Goal: Browse casually: Explore the website without a specific task or goal

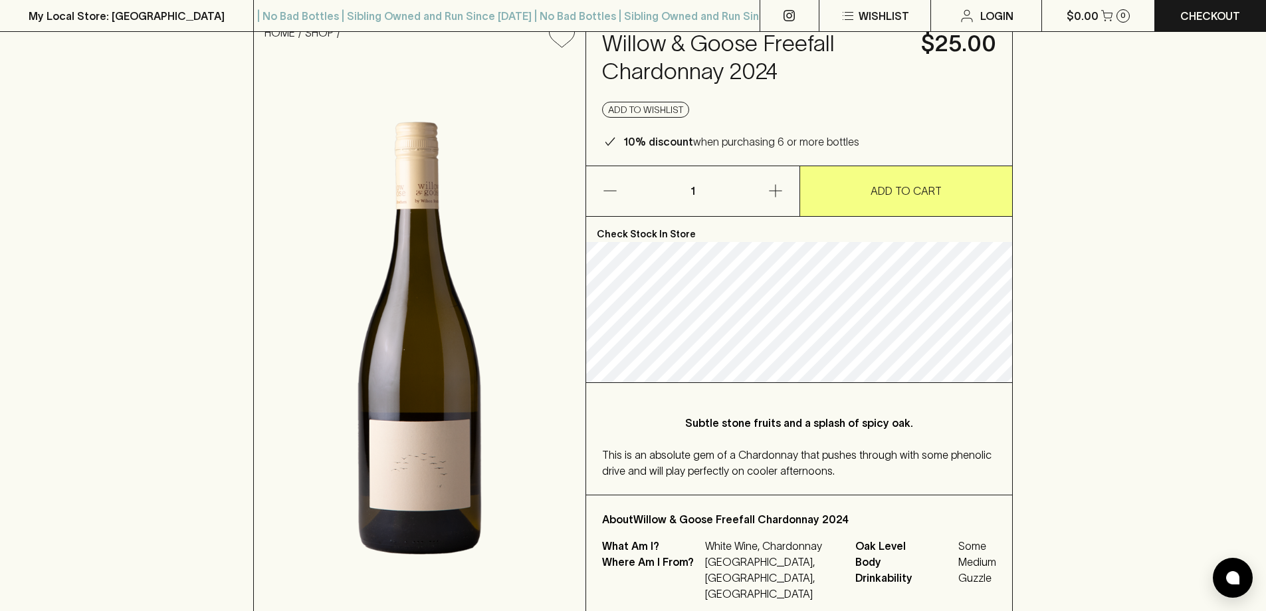
scroll to position [199, 0]
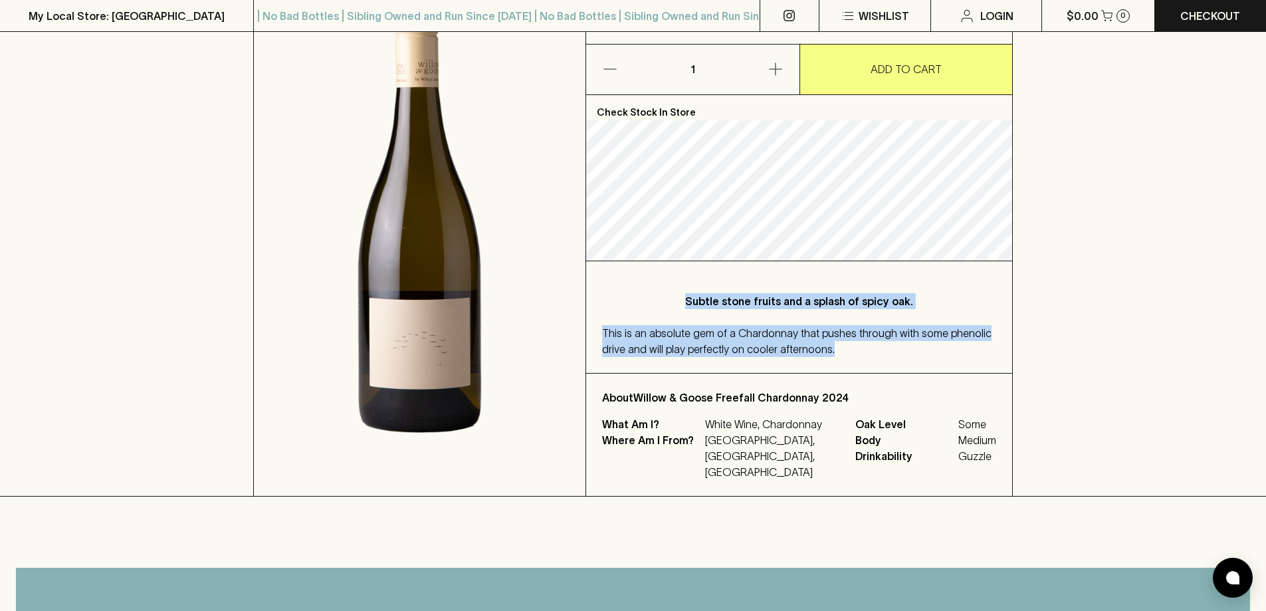
drag, startPoint x: 718, startPoint y: 314, endPoint x: 830, endPoint y: 346, distance: 116.1
click at [830, 346] on div "Subtle stone fruits and a splash of spicy oak. This is an absolute gem of a Cha…" at bounding box center [799, 317] width 426 height 112
click at [865, 346] on div "This is an absolute gem of a Chardonnay that pushes through with some phenolic …" at bounding box center [799, 341] width 394 height 32
drag, startPoint x: 841, startPoint y: 349, endPoint x: 688, endPoint y: 302, distance: 160.0
click at [688, 302] on div "Subtle stone fruits and a splash of spicy oak. This is an absolute gem of a Cha…" at bounding box center [799, 317] width 426 height 112
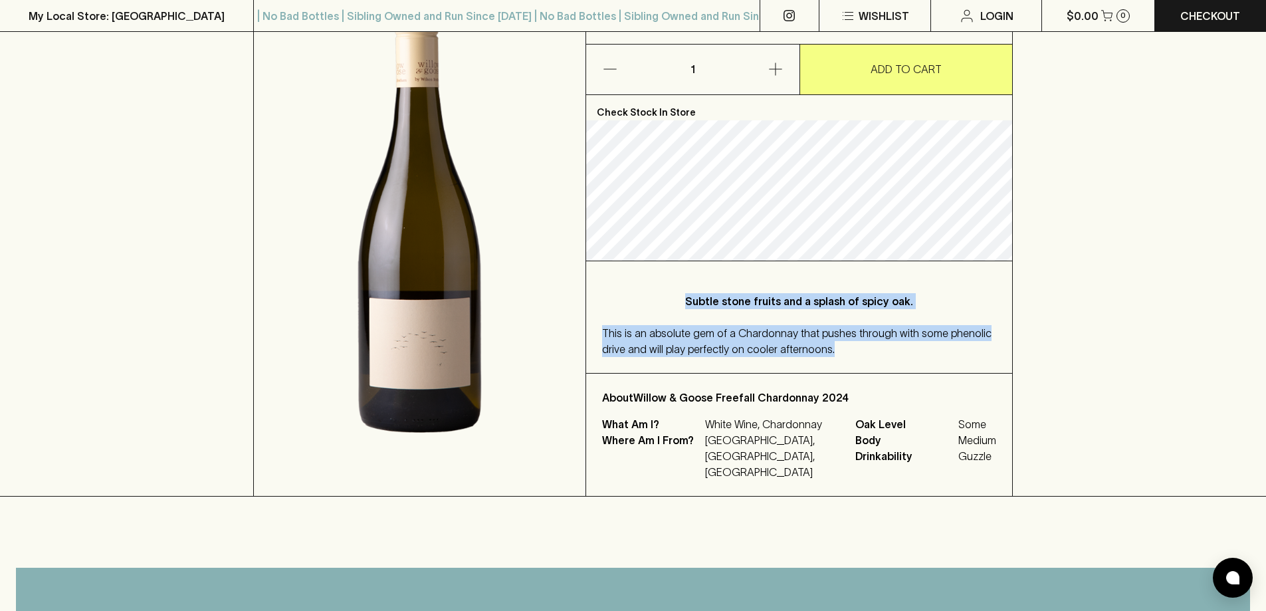
click at [690, 301] on p "Subtle stone fruits and a splash of spicy oak." at bounding box center [799, 301] width 341 height 16
drag, startPoint x: 690, startPoint y: 301, endPoint x: 861, endPoint y: 352, distance: 178.1
click at [861, 352] on div "Subtle stone fruits and a splash of spicy oak. This is an absolute gem of a Cha…" at bounding box center [799, 317] width 426 height 112
click at [861, 352] on div "This is an absolute gem of a Chardonnay that pushes through with some phenolic …" at bounding box center [799, 341] width 394 height 32
drag, startPoint x: 861, startPoint y: 352, endPoint x: 682, endPoint y: 296, distance: 187.7
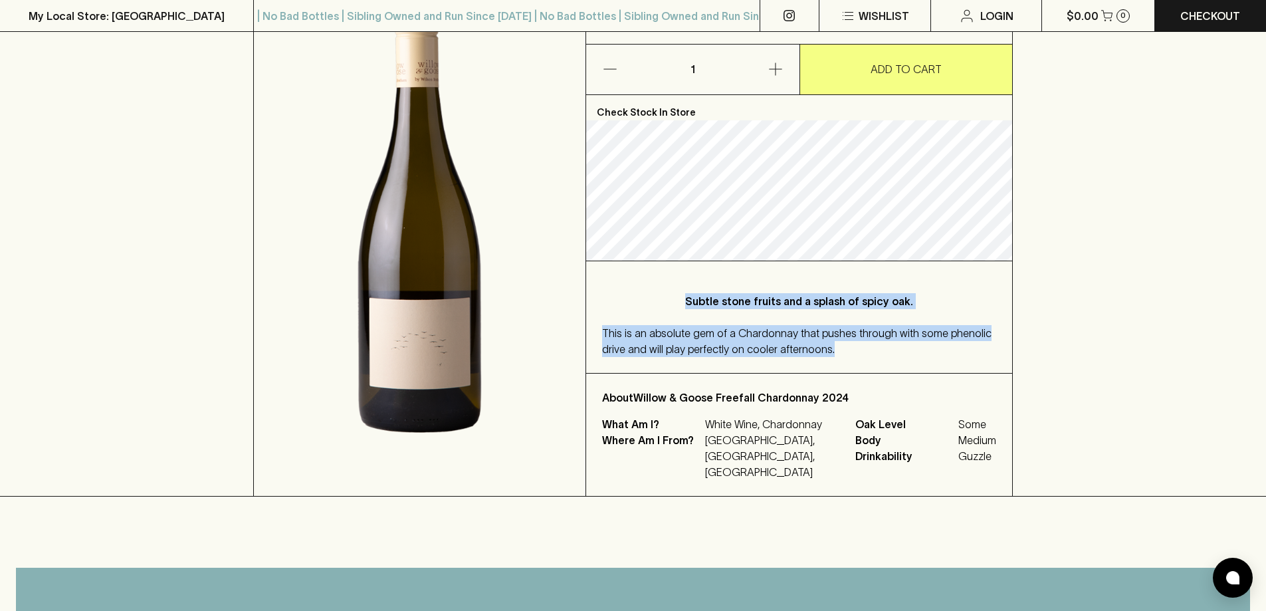
click at [682, 296] on div "Subtle stone fruits and a splash of spicy oak. This is an absolute gem of a Cha…" at bounding box center [799, 317] width 426 height 112
click at [682, 296] on p "Subtle stone fruits and a splash of spicy oak." at bounding box center [799, 301] width 341 height 16
drag, startPoint x: 682, startPoint y: 296, endPoint x: 853, endPoint y: 346, distance: 177.9
click at [853, 346] on div "Subtle stone fruits and a splash of spicy oak. This is an absolute gem of a Cha…" at bounding box center [799, 317] width 426 height 112
click at [853, 346] on div "This is an absolute gem of a Chardonnay that pushes through with some phenolic …" at bounding box center [799, 341] width 394 height 32
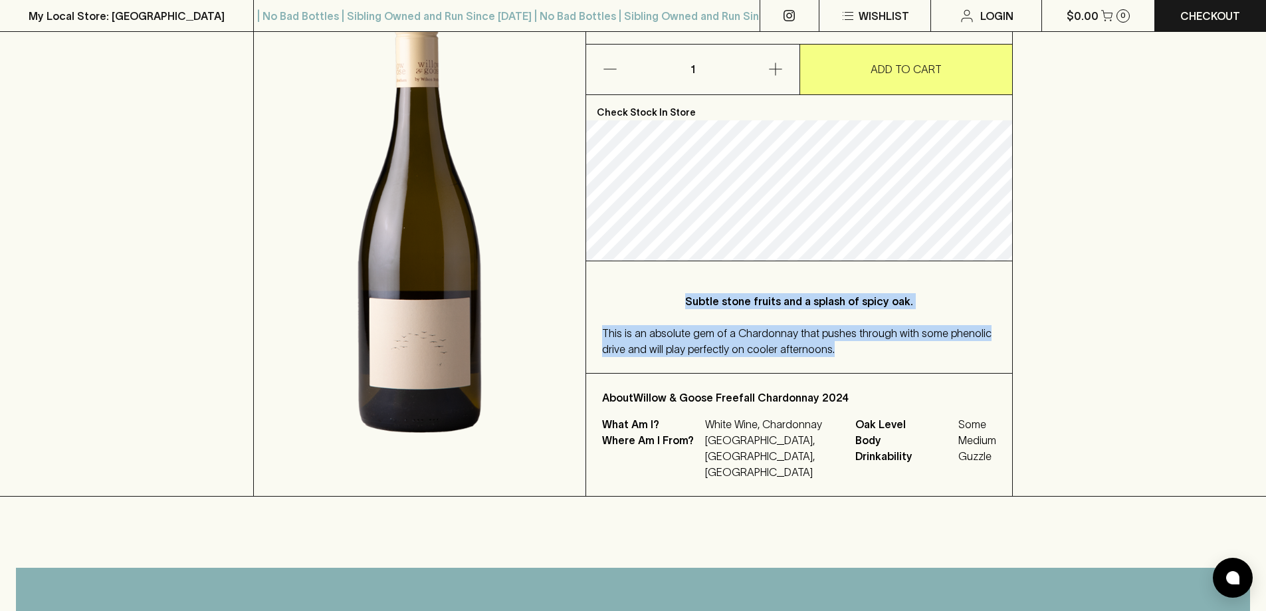
drag, startPoint x: 853, startPoint y: 346, endPoint x: 682, endPoint y: 300, distance: 176.2
click at [682, 300] on div "Subtle stone fruits and a splash of spicy oak. This is an absolute gem of a Cha…" at bounding box center [799, 317] width 426 height 112
click at [682, 300] on p "Subtle stone fruits and a splash of spicy oak." at bounding box center [799, 301] width 341 height 16
drag, startPoint x: 682, startPoint y: 300, endPoint x: 878, endPoint y: 344, distance: 200.1
click at [878, 344] on div "Subtle stone fruits and a splash of spicy oak. This is an absolute gem of a Cha…" at bounding box center [799, 317] width 426 height 112
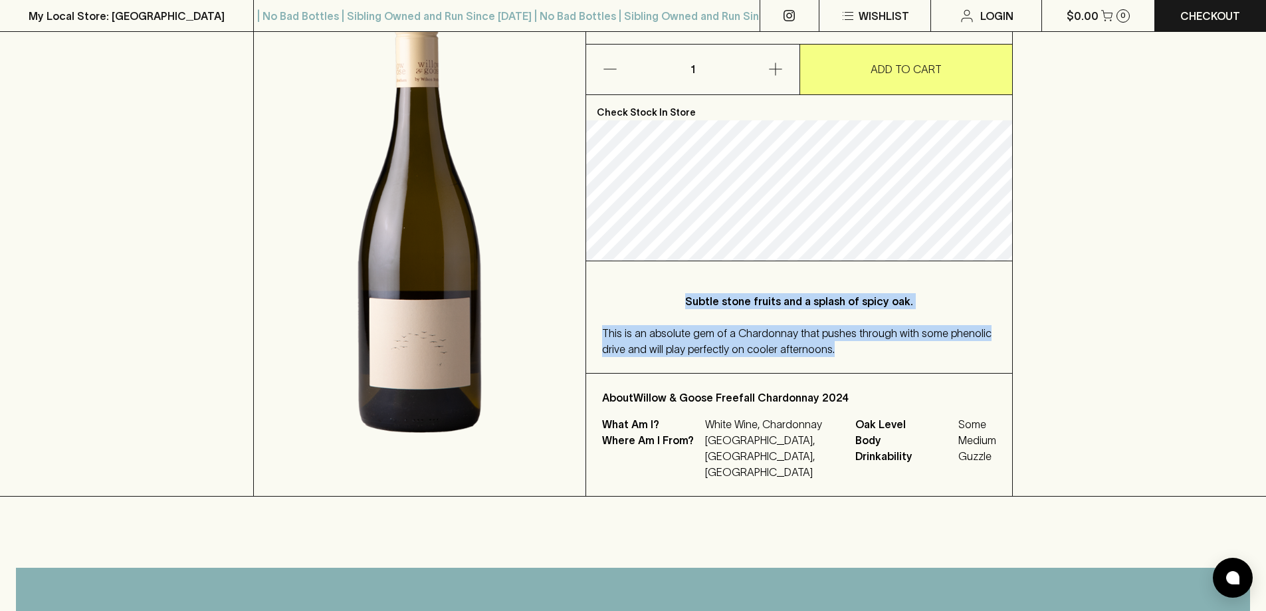
click at [878, 344] on div "This is an absolute gem of a Chardonnay that pushes through with some phenolic …" at bounding box center [799, 341] width 394 height 32
drag, startPoint x: 627, startPoint y: 338, endPoint x: 807, endPoint y: 350, distance: 180.5
click at [807, 350] on span "This is an absolute gem of a Chardonnay that pushes through with some phenolic …" at bounding box center [796, 341] width 389 height 28
click at [853, 332] on span "This is an absolute gem of a Chardonnay that pushes through with some phenolic …" at bounding box center [796, 341] width 389 height 28
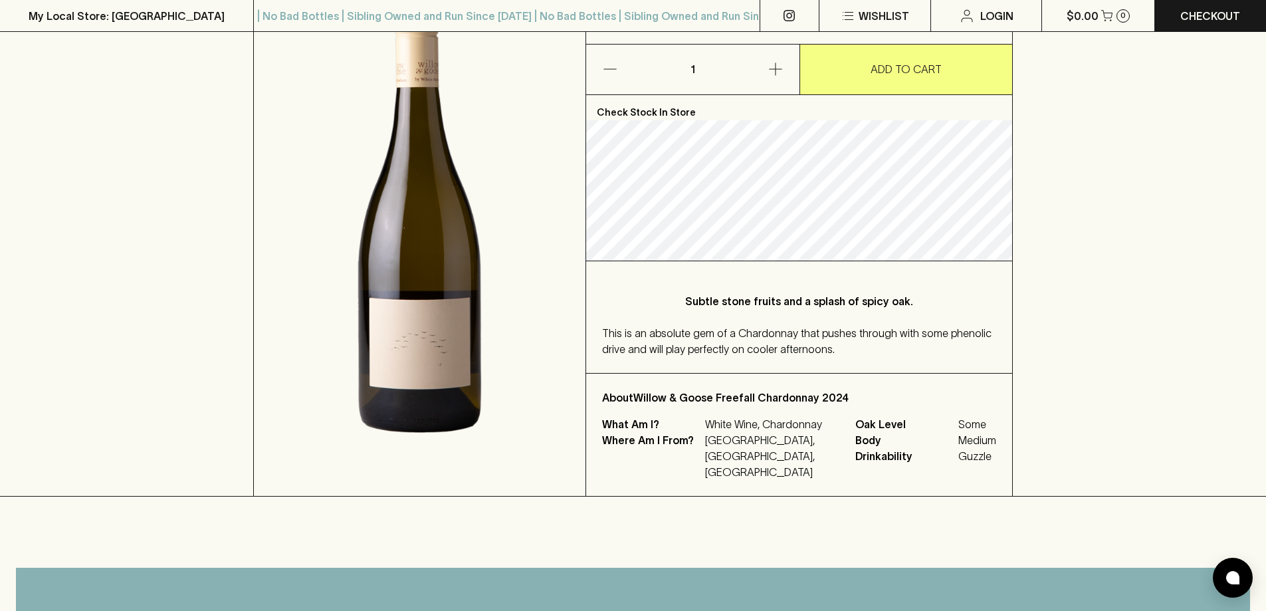
drag, startPoint x: 819, startPoint y: 332, endPoint x: 918, endPoint y: 344, distance: 100.3
click at [827, 332] on span "This is an absolute gem of a Chardonnay that pushes through with some phenolic …" at bounding box center [796, 341] width 389 height 28
drag, startPoint x: 962, startPoint y: 336, endPoint x: 779, endPoint y: 369, distance: 185.7
click at [962, 336] on span "This is an absolute gem of a Chardonnay that pushes through with some phenolic …" at bounding box center [796, 341] width 389 height 28
drag, startPoint x: 714, startPoint y: 298, endPoint x: 801, endPoint y: 298, distance: 87.1
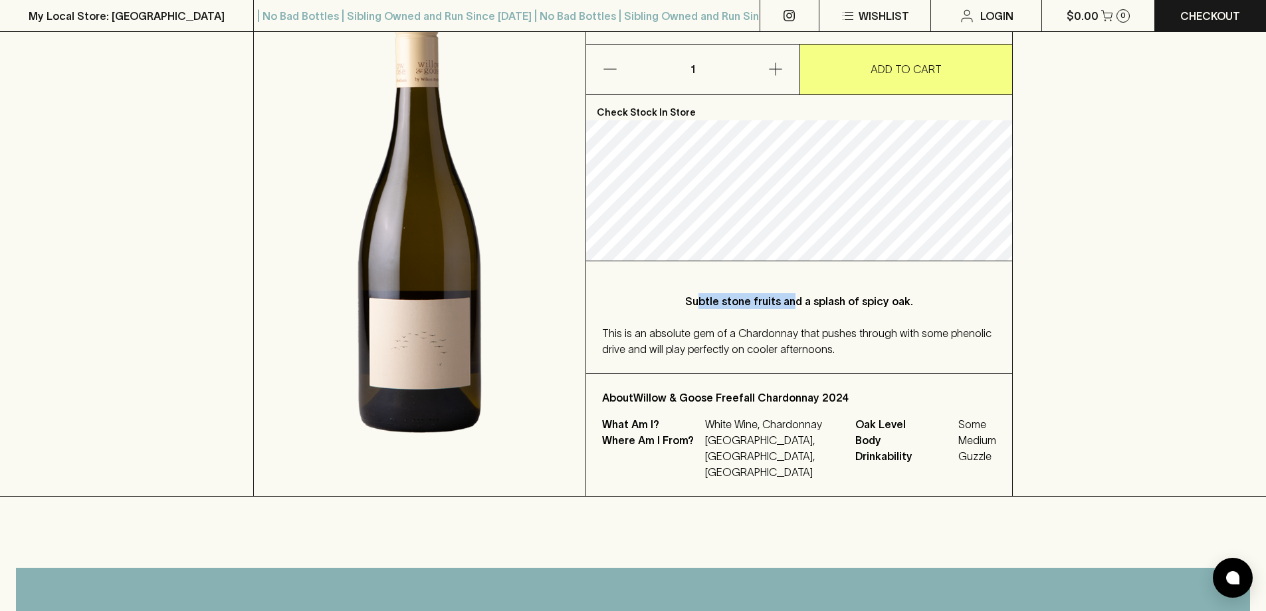
click at [801, 298] on p "Subtle stone fruits and a splash of spicy oak." at bounding box center [799, 301] width 341 height 16
click at [871, 309] on div "Subtle stone fruits and a splash of spicy oak. This is an absolute gem of a Cha…" at bounding box center [799, 317] width 426 height 112
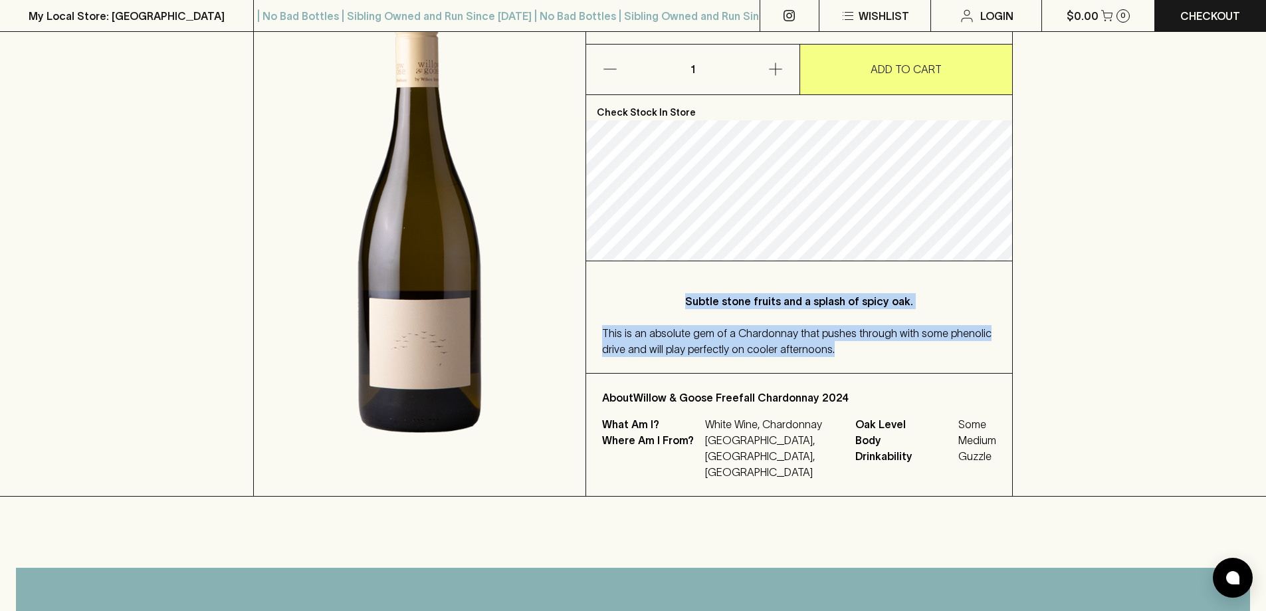
drag, startPoint x: 871, startPoint y: 352, endPoint x: 665, endPoint y: 294, distance: 213.3
click at [665, 294] on div "Subtle stone fruits and a splash of spicy oak. This is an absolute gem of a Cha…" at bounding box center [799, 317] width 426 height 112
click at [665, 296] on p "Subtle stone fruits and a splash of spicy oak." at bounding box center [799, 301] width 341 height 16
drag, startPoint x: 665, startPoint y: 296, endPoint x: 892, endPoint y: 354, distance: 234.5
click at [892, 354] on div "Subtle stone fruits and a splash of spicy oak. This is an absolute gem of a Cha…" at bounding box center [799, 317] width 426 height 112
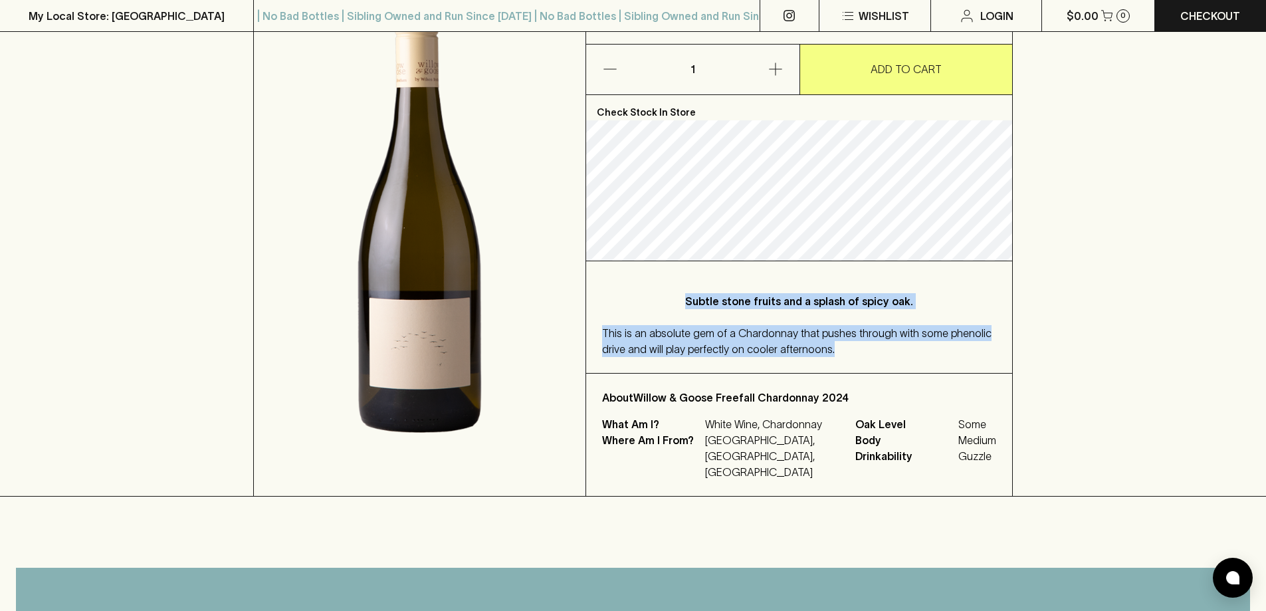
click at [892, 347] on div "This is an absolute gem of a Chardonnay that pushes through with some phenolic …" at bounding box center [799, 341] width 394 height 32
drag, startPoint x: 892, startPoint y: 347, endPoint x: 678, endPoint y: 296, distance: 220.7
click at [678, 296] on div "Subtle stone fruits and a splash of spicy oak. This is an absolute gem of a Cha…" at bounding box center [799, 317] width 426 height 112
click at [678, 296] on p "Subtle stone fruits and a splash of spicy oak." at bounding box center [799, 301] width 341 height 16
drag, startPoint x: 678, startPoint y: 296, endPoint x: 900, endPoint y: 356, distance: 230.0
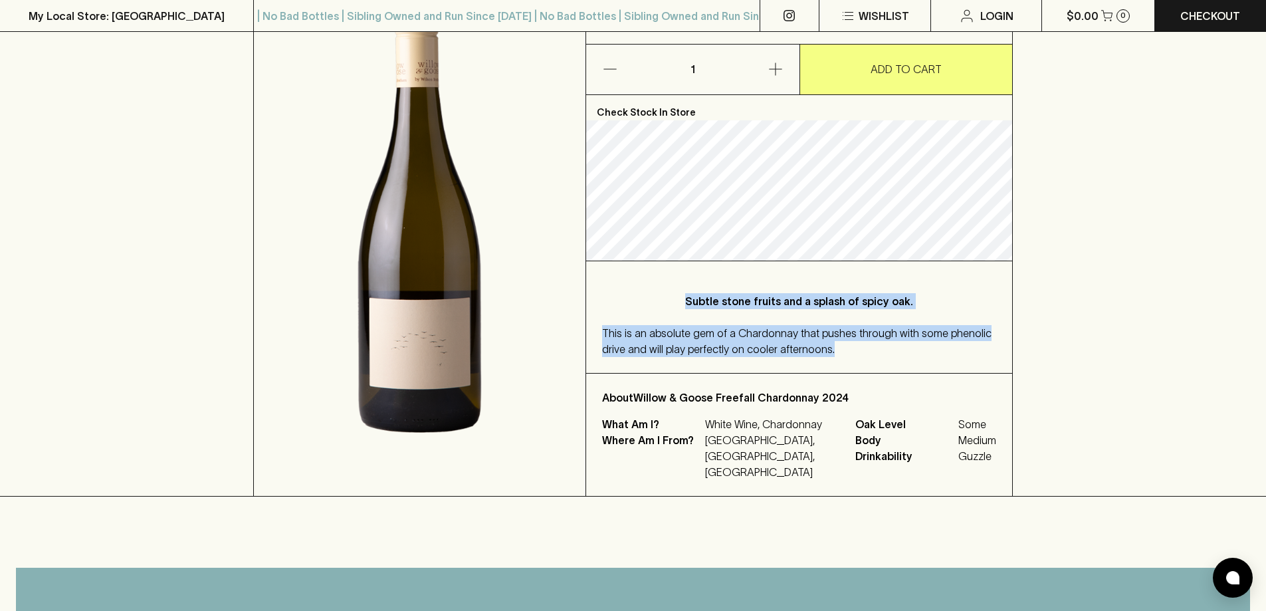
click at [900, 356] on div "Subtle stone fruits and a splash of spicy oak. This is an absolute gem of a Cha…" at bounding box center [799, 317] width 426 height 112
click at [900, 356] on div "This is an absolute gem of a Chardonnay that pushes through with some phenolic …" at bounding box center [799, 341] width 394 height 32
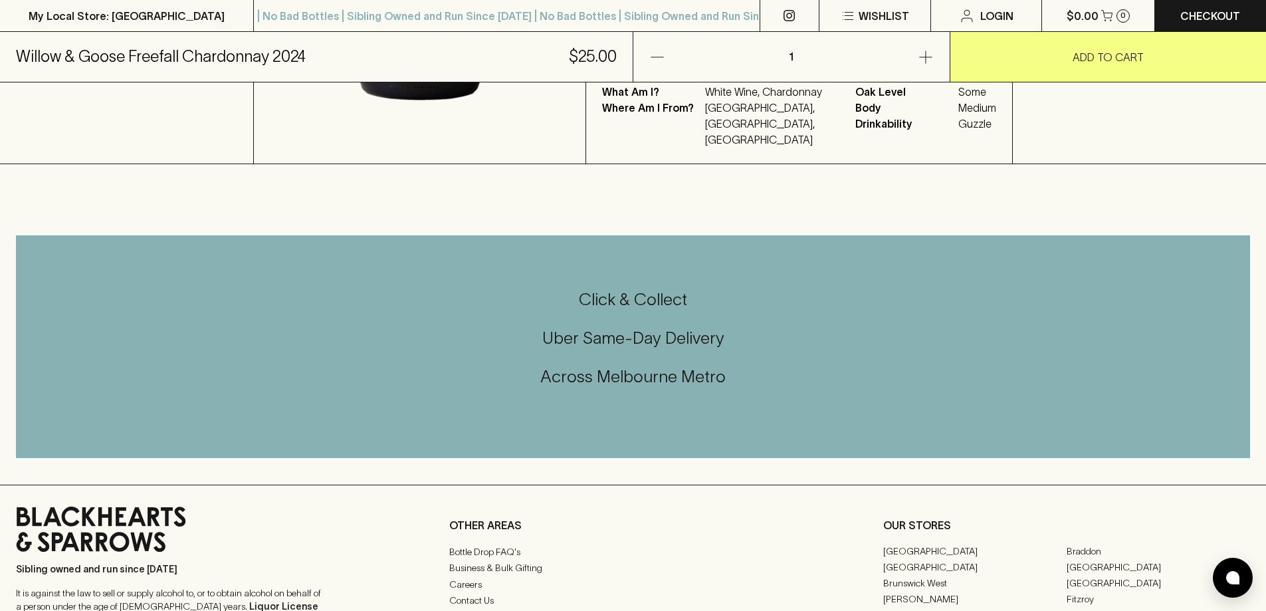
scroll to position [0, 0]
